Goal: Task Accomplishment & Management: Manage account settings

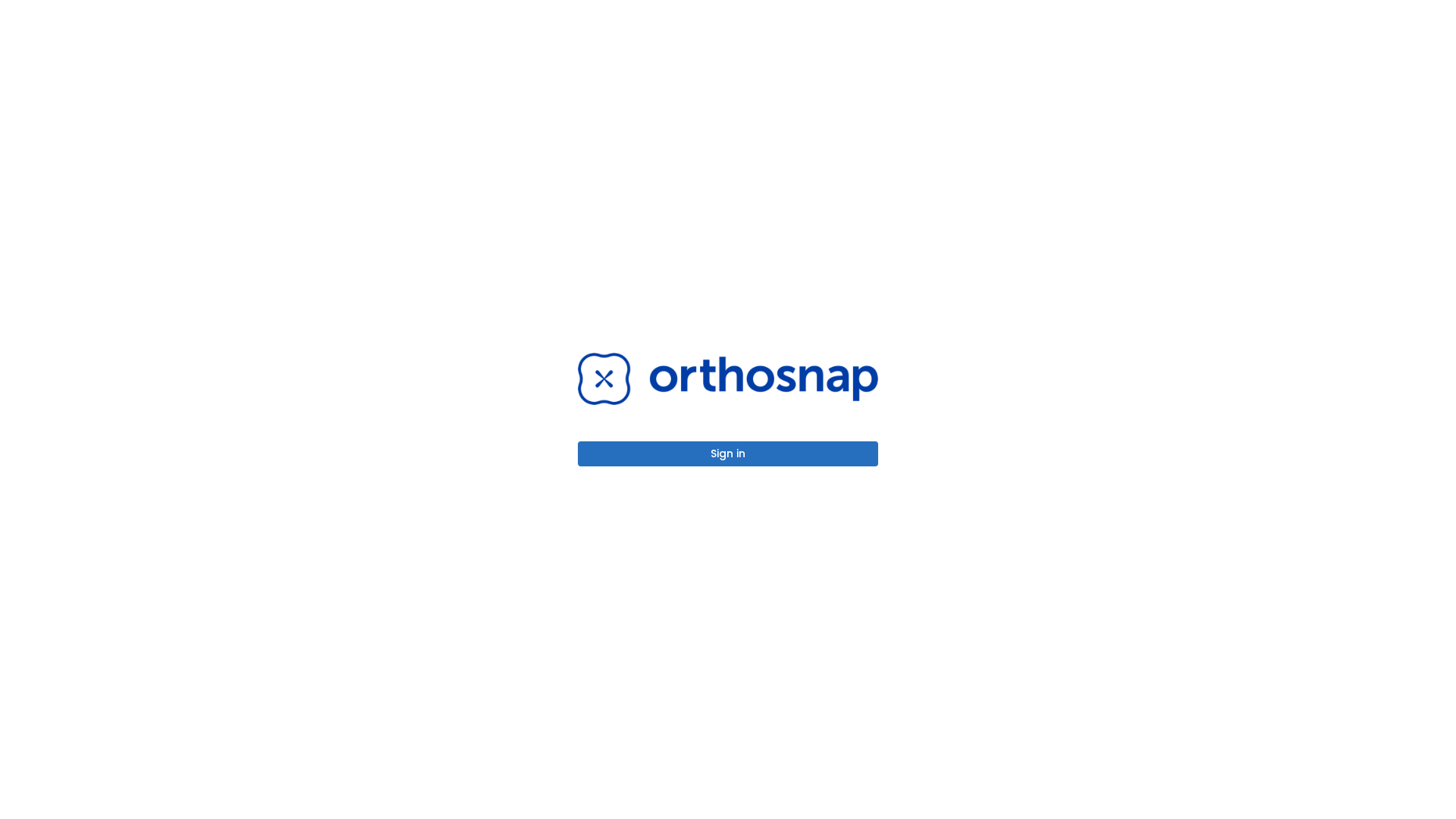
click at [728, 454] on button "Sign in" at bounding box center [727, 453] width 300 height 25
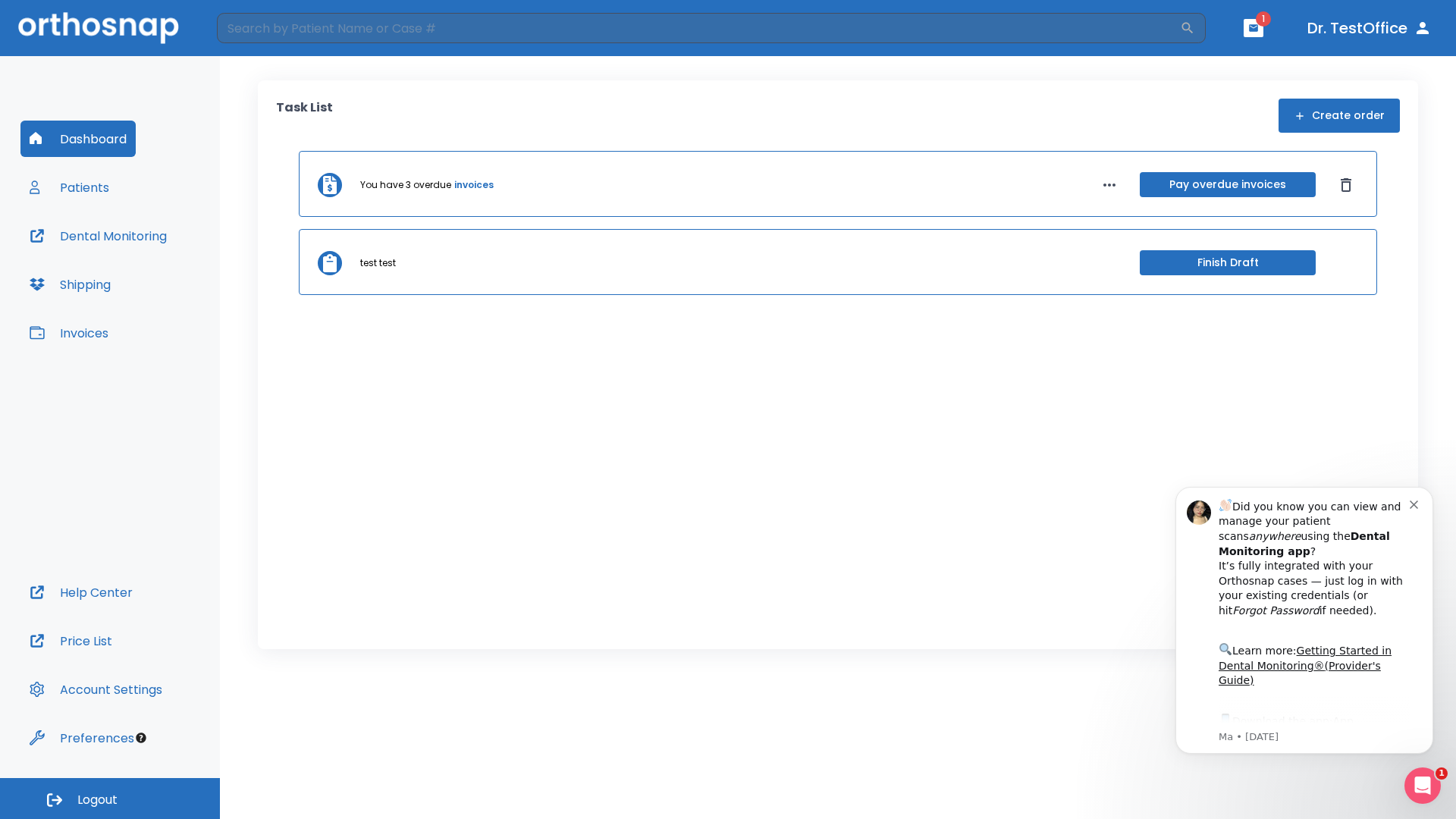
click at [110, 798] on span "Logout" at bounding box center [97, 799] width 40 height 16
